Goal: Task Accomplishment & Management: Use online tool/utility

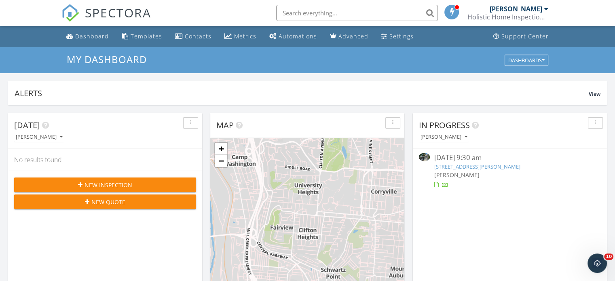
click at [325, 11] on input "text" at bounding box center [357, 13] width 162 height 16
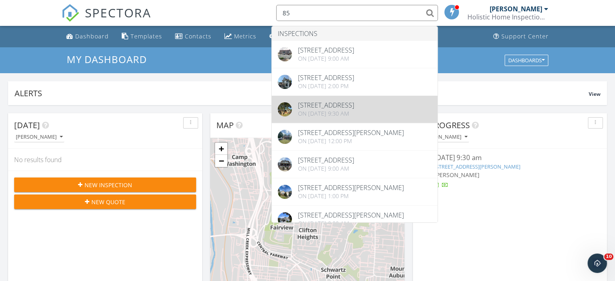
type input "85"
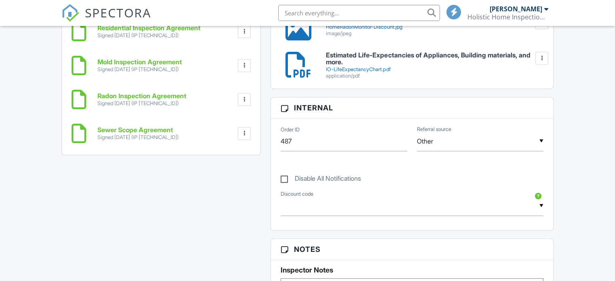
click at [155, 129] on h6 "Sewer Scope Agreement" at bounding box center [137, 130] width 81 height 7
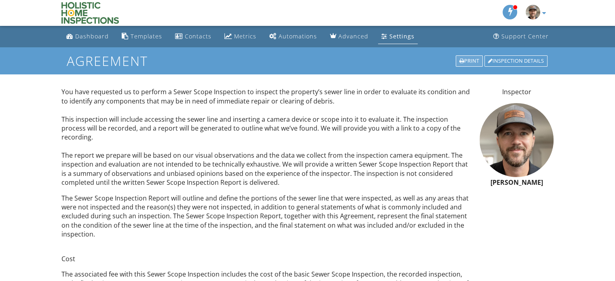
click at [473, 57] on div "Print" at bounding box center [469, 60] width 27 height 11
